Goal: Find specific page/section: Find specific page/section

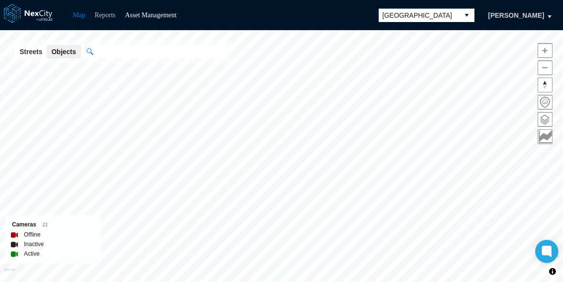
click at [109, 18] on link "Reports" at bounding box center [105, 14] width 21 height 7
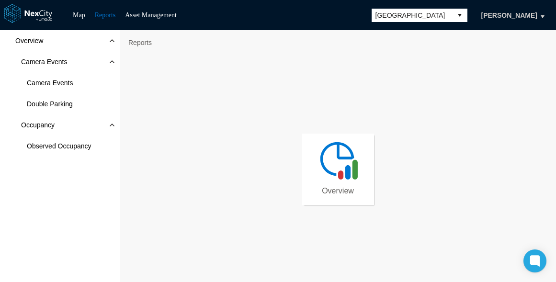
click at [334, 157] on img at bounding box center [337, 159] width 43 height 43
click at [76, 100] on span "Double Parking" at bounding box center [60, 103] width 120 height 21
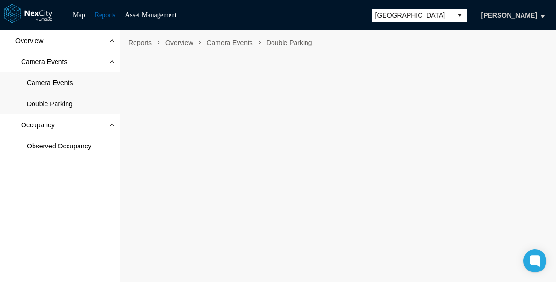
click at [83, 85] on span "Camera Events" at bounding box center [60, 82] width 120 height 21
